Goal: Task Accomplishment & Management: Manage account settings

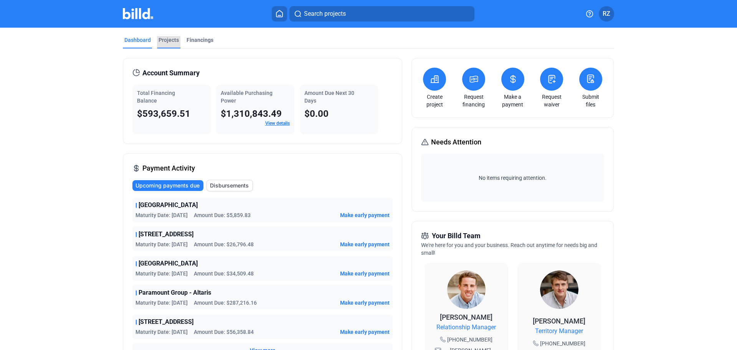
click at [162, 36] on div "Projects" at bounding box center [169, 40] width 20 height 8
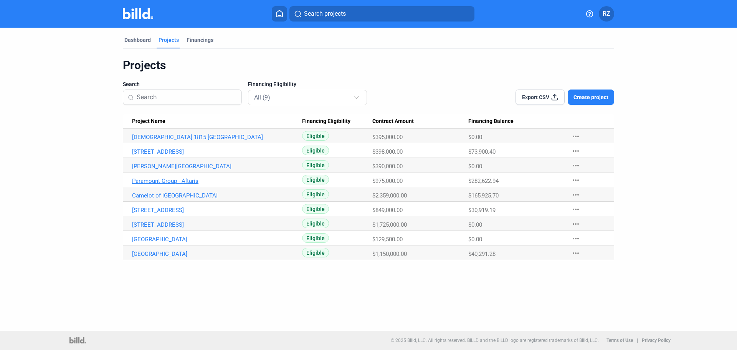
click at [186, 183] on link "Paramount Group - Altaris" at bounding box center [217, 180] width 170 height 7
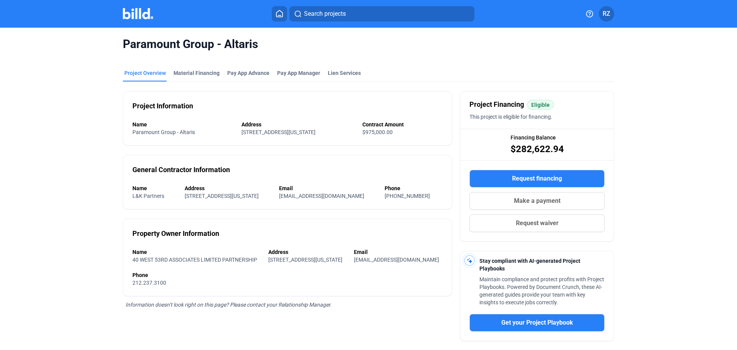
click at [179, 68] on mat-tab-group "Project Overview Material Financing Pay App Advance Pay App Manager Lien Servic…" at bounding box center [368, 244] width 491 height 367
click at [179, 71] on div "Material Financing" at bounding box center [196, 73] width 46 height 8
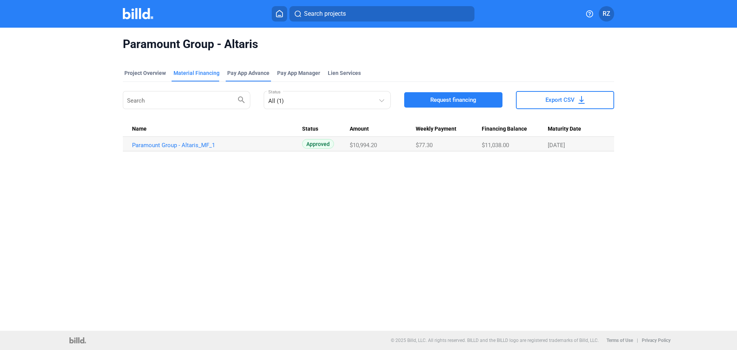
click at [236, 73] on div "Pay App Advance" at bounding box center [248, 73] width 42 height 8
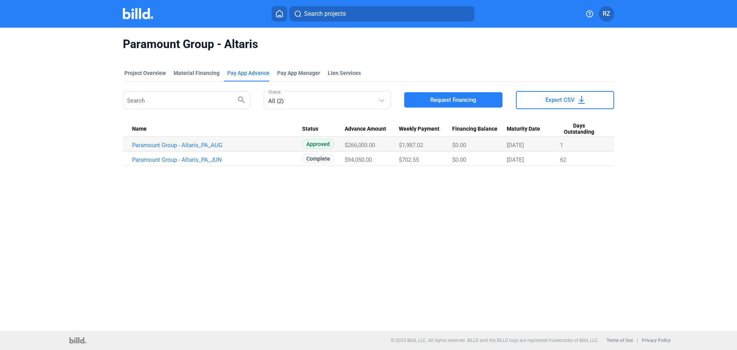
click at [147, 12] on img at bounding box center [138, 13] width 30 height 11
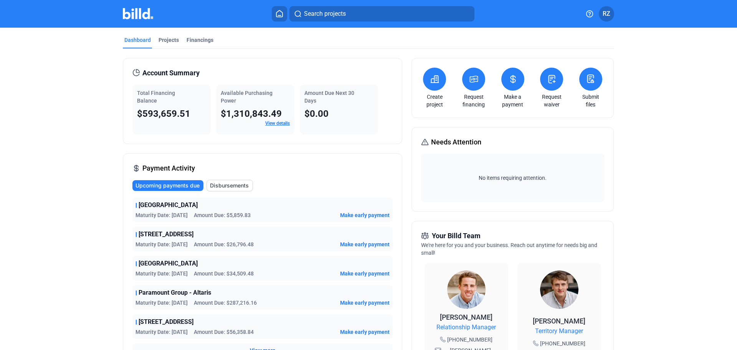
click at [132, 14] on img at bounding box center [138, 13] width 30 height 11
click at [165, 43] on div "Projects" at bounding box center [169, 40] width 20 height 8
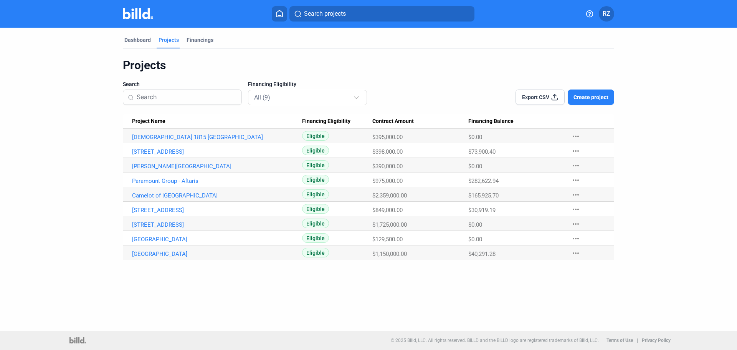
drag, startPoint x: 511, startPoint y: 3, endPoint x: 406, endPoint y: 74, distance: 126.5
click at [406, 71] on div "Projects" at bounding box center [368, 65] width 491 height 15
